Goal: Entertainment & Leisure: Browse casually

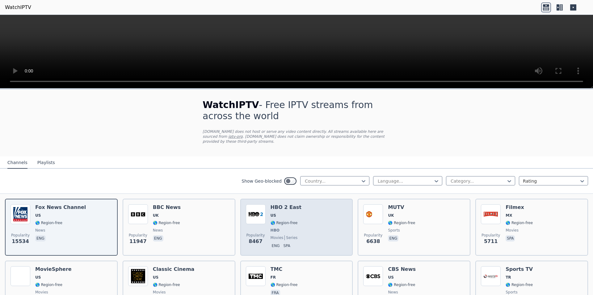
click at [290, 204] on h6 "HBO 2 East" at bounding box center [286, 207] width 31 height 6
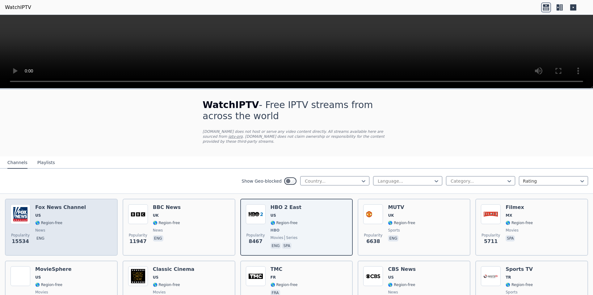
click at [76, 207] on div "Popularity 15534 [PERSON_NAME] US 🌎 Region-free news eng" at bounding box center [62, 227] width 102 height 46
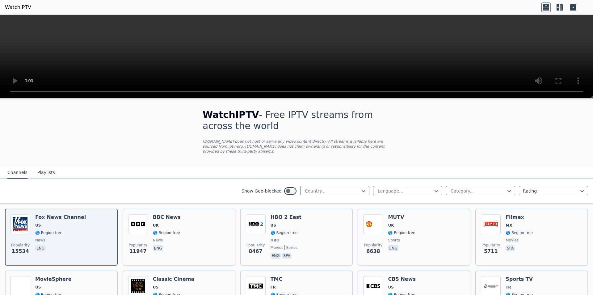
scroll to position [206, 0]
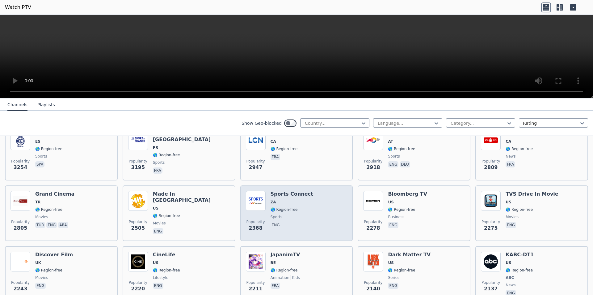
click at [325, 215] on div "Popularity 2368 Sports Connect ZA 🌎 Region-free sports eng" at bounding box center [297, 213] width 102 height 45
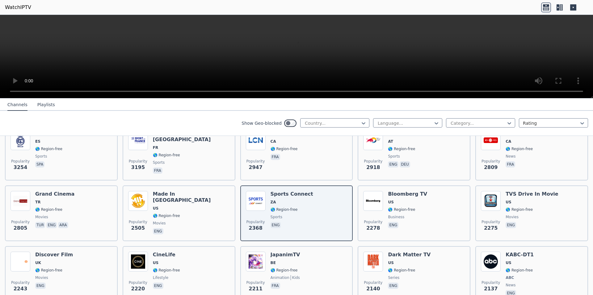
scroll to position [0, 0]
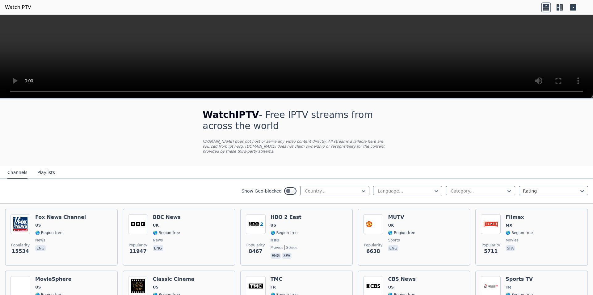
click at [243, 144] on link "iptv-org" at bounding box center [235, 146] width 15 height 4
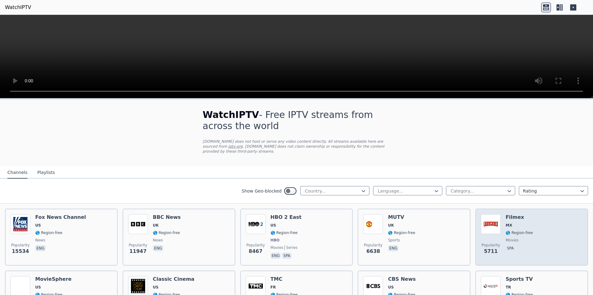
click at [511, 214] on h6 "Filmex" at bounding box center [519, 217] width 27 height 6
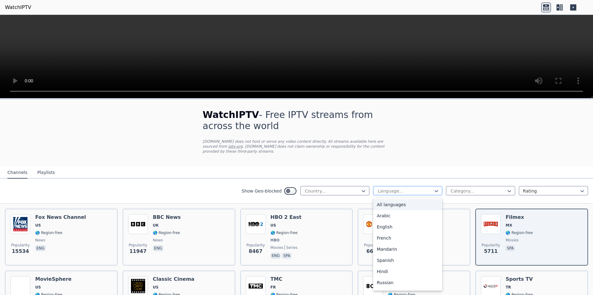
click at [389, 188] on div at bounding box center [405, 191] width 56 height 6
click at [419, 246] on div "Swedish" at bounding box center [407, 250] width 69 height 11
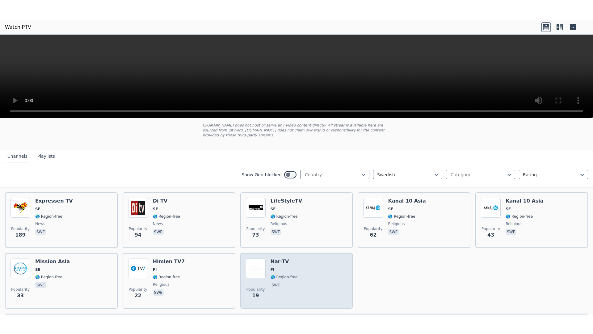
scroll to position [51, 0]
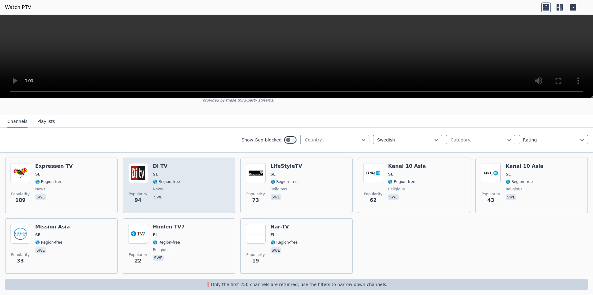
click at [199, 174] on div "Popularity 94 Di TV SE 🌎 Region-free news swe" at bounding box center [179, 185] width 102 height 45
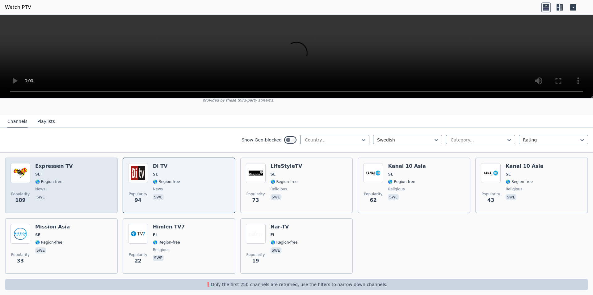
click at [91, 175] on div "Popularity 189 Expressen TV SE 🌎 Region-free news swe" at bounding box center [62, 185] width 102 height 45
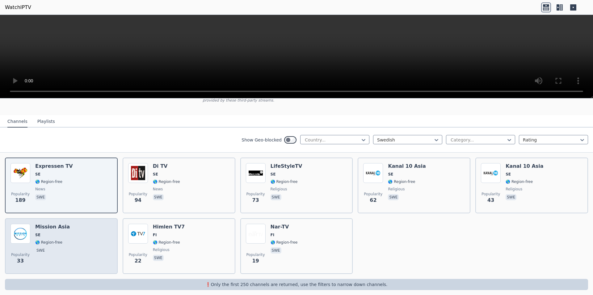
click at [93, 233] on div "Popularity 33 Mission Asia SE 🌎 Region-free swe" at bounding box center [62, 245] width 102 height 45
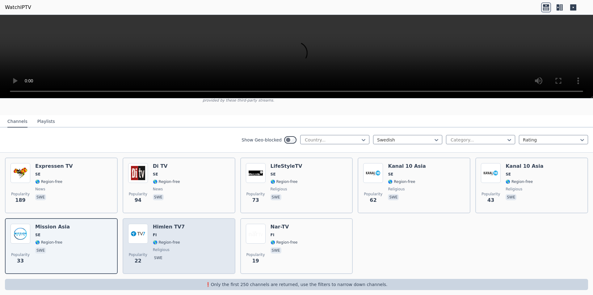
click at [191, 229] on div "Popularity 22 Himlen TV7 FI 🌎 Region-free religious swe" at bounding box center [179, 245] width 102 height 45
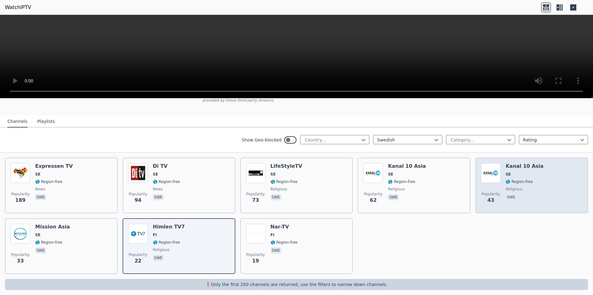
click at [551, 188] on div "Popularity 43 Kanal 10 Asia SE 🌎 Region-free religious swe" at bounding box center [532, 185] width 102 height 45
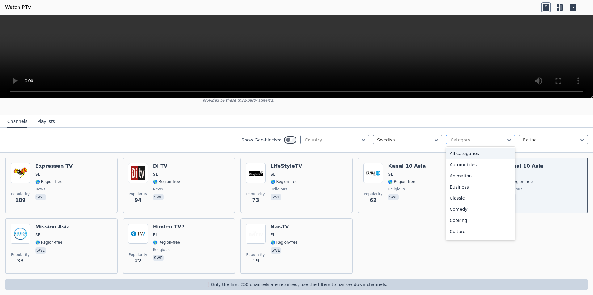
click at [463, 137] on div at bounding box center [478, 140] width 56 height 6
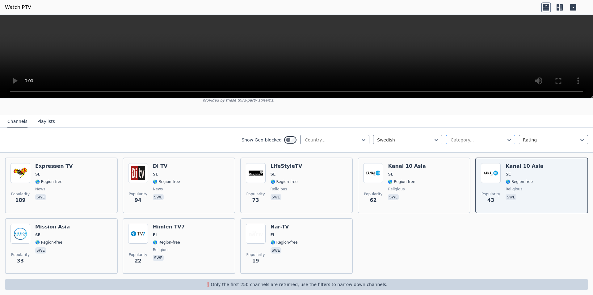
click at [463, 137] on div at bounding box center [478, 140] width 56 height 6
click at [391, 137] on div at bounding box center [405, 140] width 56 height 6
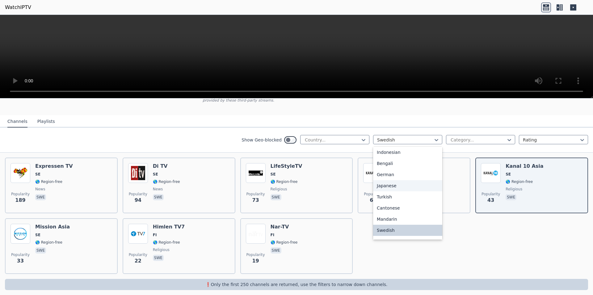
click at [393, 182] on div "Japanese" at bounding box center [407, 185] width 69 height 11
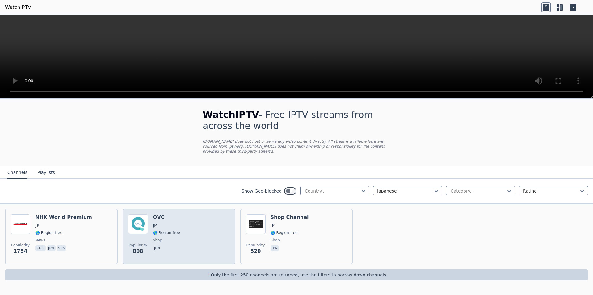
click at [195, 228] on div "Popularity 808 QVC JP 🌎 Region-free shop jpn" at bounding box center [179, 236] width 102 height 45
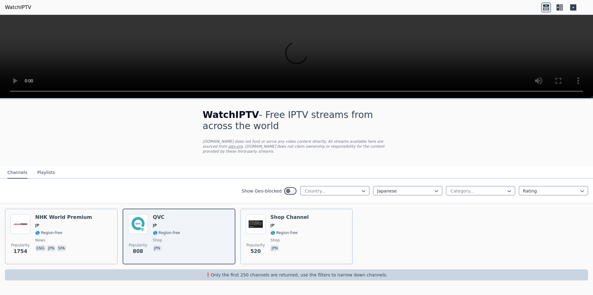
click at [23, 7] on link "WatchIPTV" at bounding box center [18, 7] width 26 height 7
click at [350, 186] on div "Country..." at bounding box center [334, 190] width 69 height 9
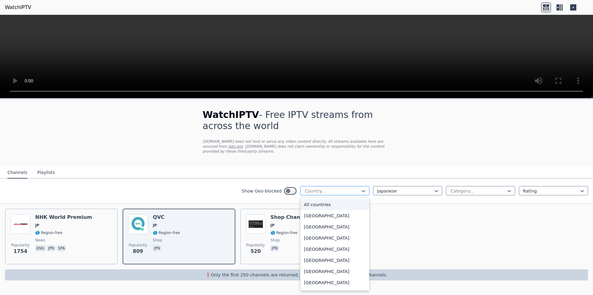
click at [349, 188] on div at bounding box center [332, 191] width 56 height 6
